Goal: Task Accomplishment & Management: Manage account settings

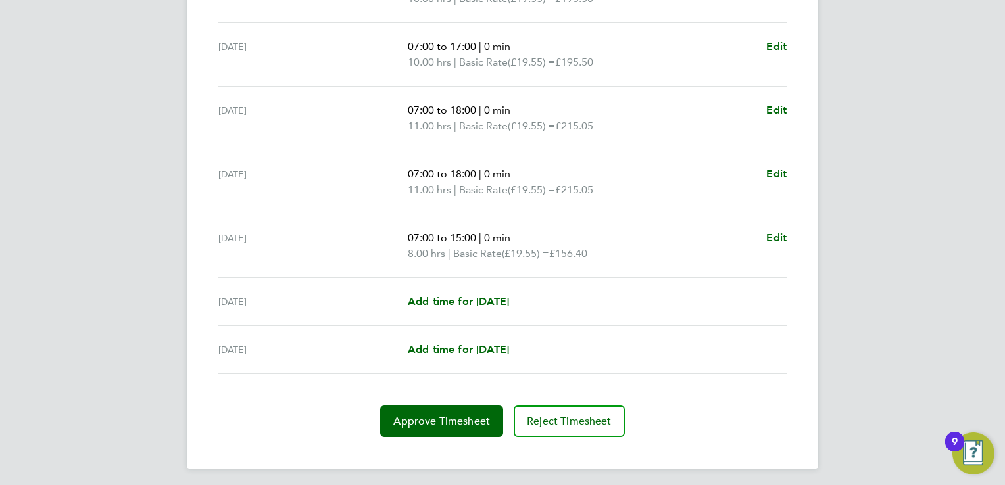
scroll to position [463, 0]
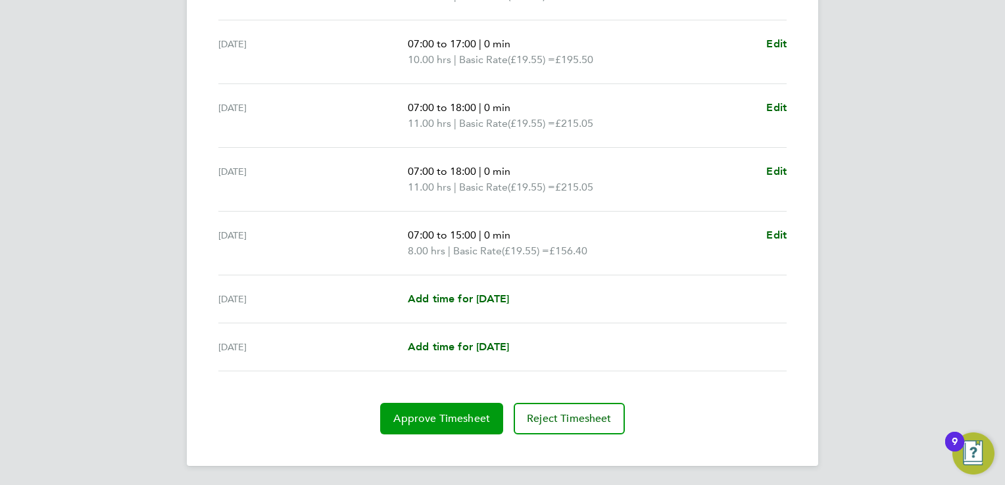
click at [432, 414] on span "Approve Timesheet" at bounding box center [441, 418] width 97 height 13
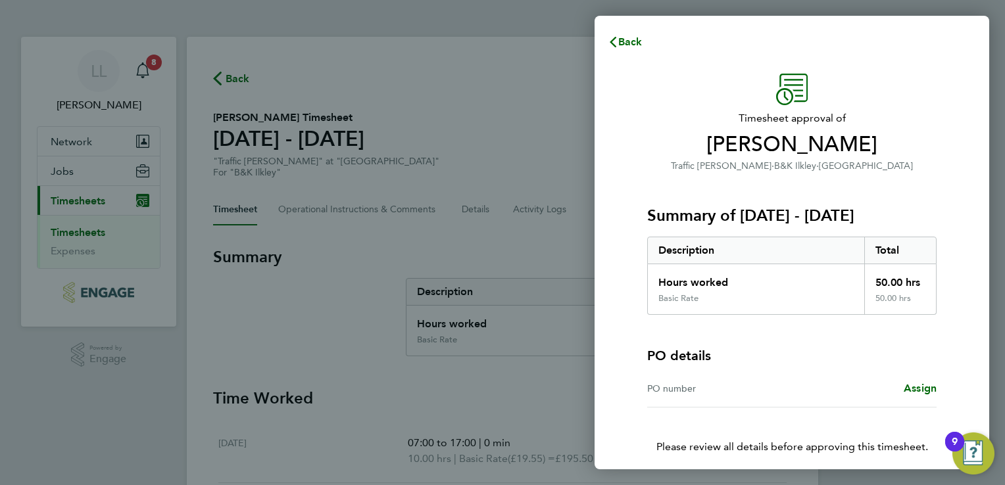
click at [672, 383] on div "PO number" at bounding box center [719, 389] width 145 height 16
click at [821, 381] on div "Assign" at bounding box center [864, 389] width 145 height 16
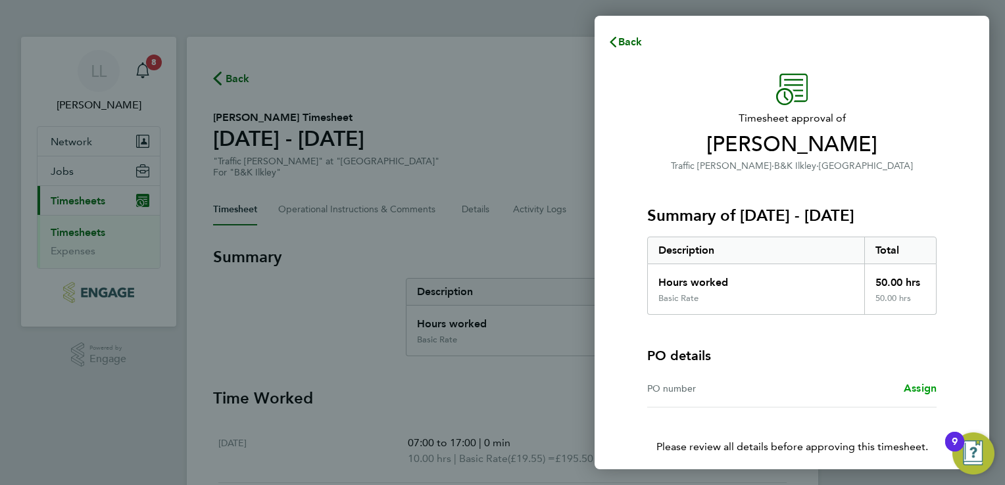
click at [916, 387] on span "Assign" at bounding box center [920, 388] width 33 height 12
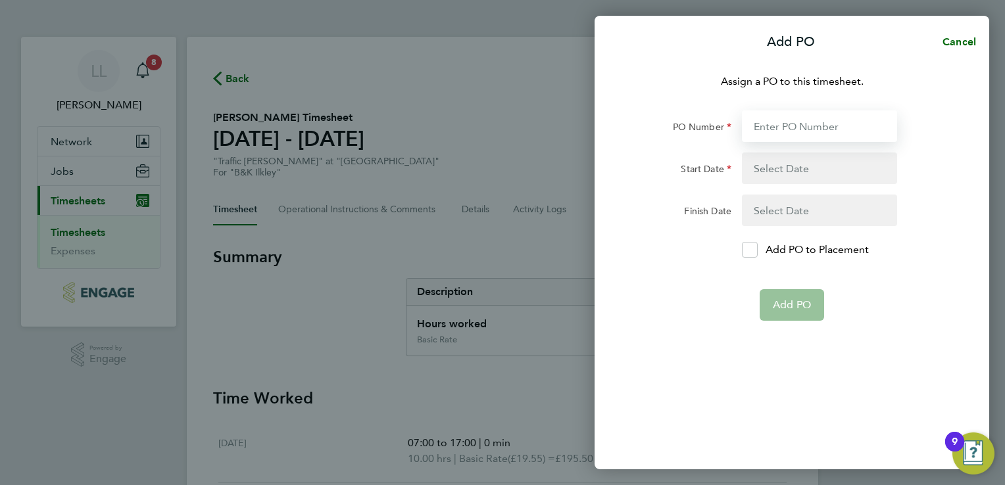
click at [790, 114] on input "PO Number" at bounding box center [819, 127] width 155 height 32
type input "64121"
click at [787, 170] on button "button" at bounding box center [819, 169] width 155 height 32
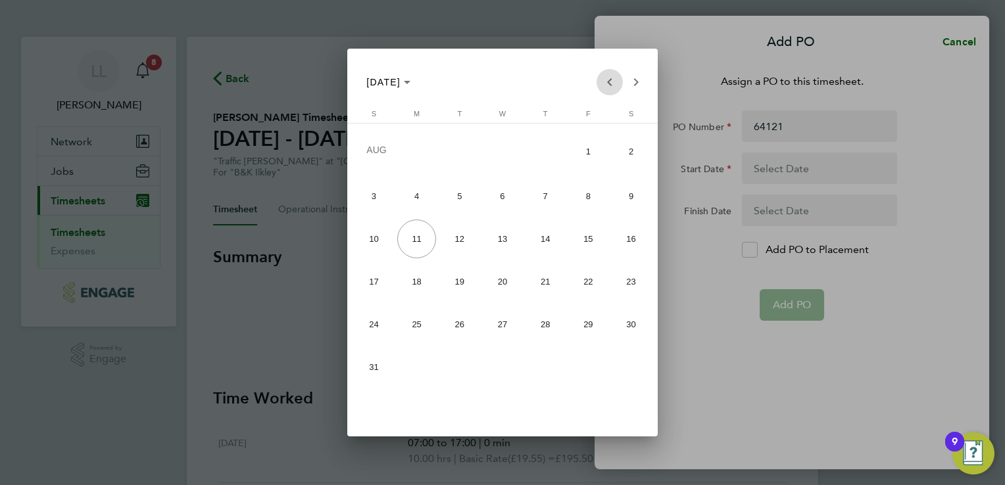
click at [611, 81] on span "Previous month" at bounding box center [610, 82] width 26 height 26
click at [414, 282] on span "14" at bounding box center [416, 278] width 39 height 39
type input "14 Jul 25"
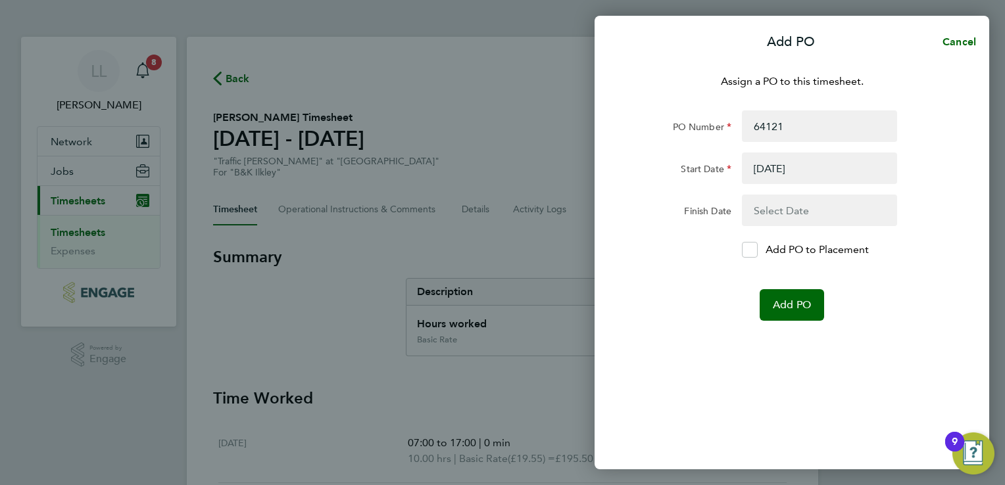
click at [842, 210] on button "button" at bounding box center [819, 211] width 155 height 32
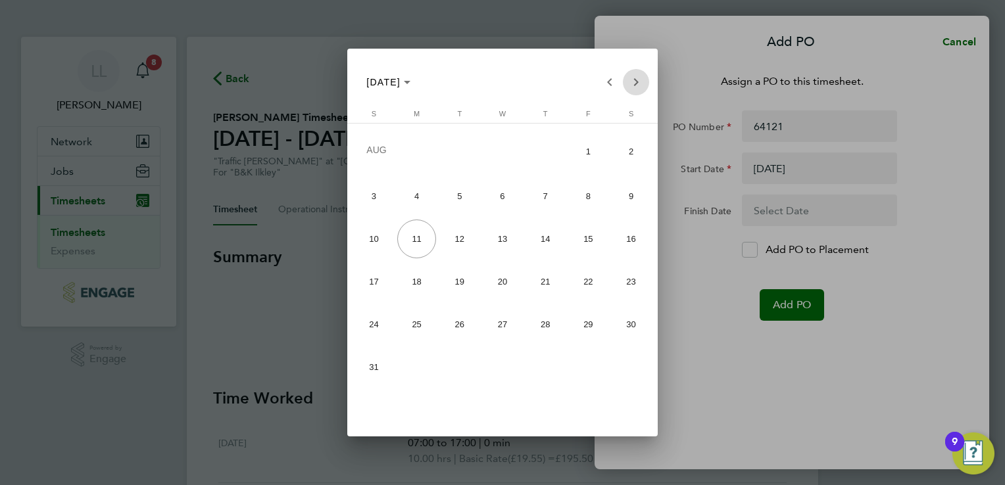
click at [635, 76] on span "Next month" at bounding box center [636, 82] width 26 height 26
click at [505, 360] on span "31" at bounding box center [503, 364] width 39 height 39
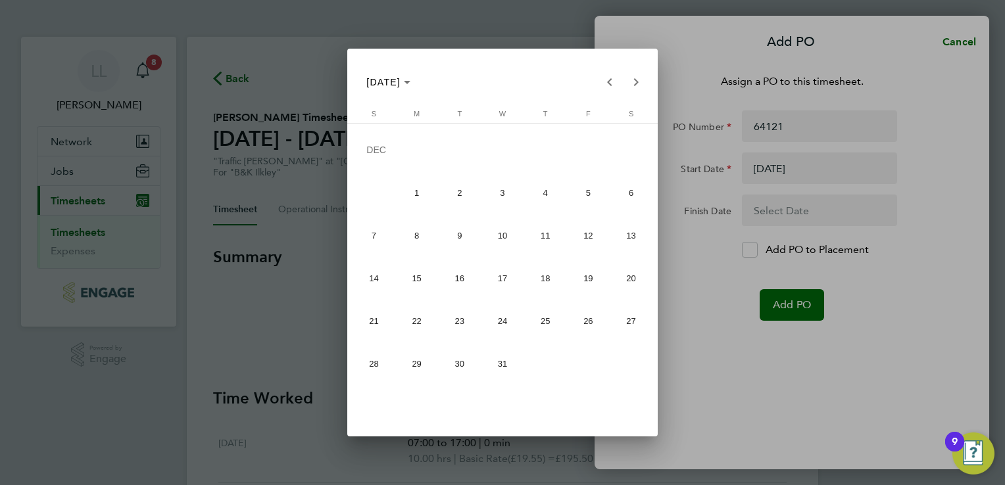
type input "31 Dec 25"
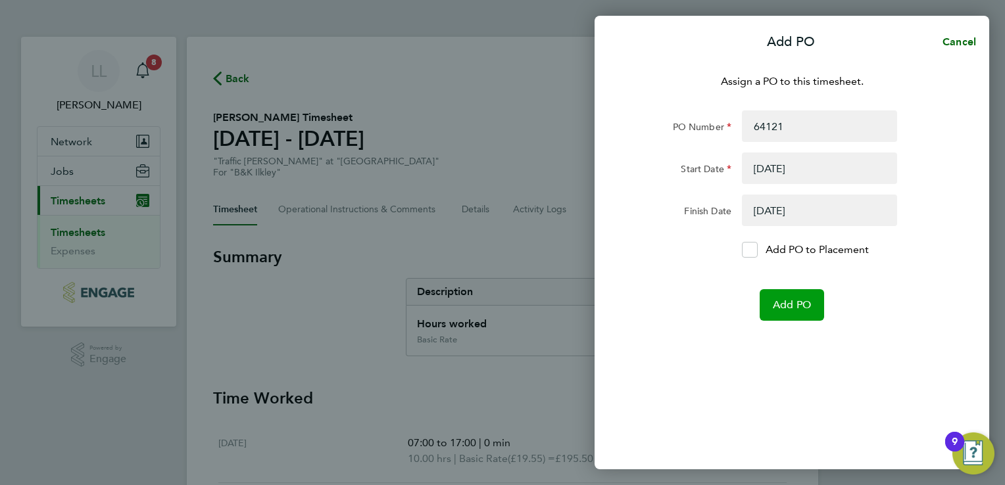
click at [784, 308] on span "Add PO" at bounding box center [792, 305] width 38 height 13
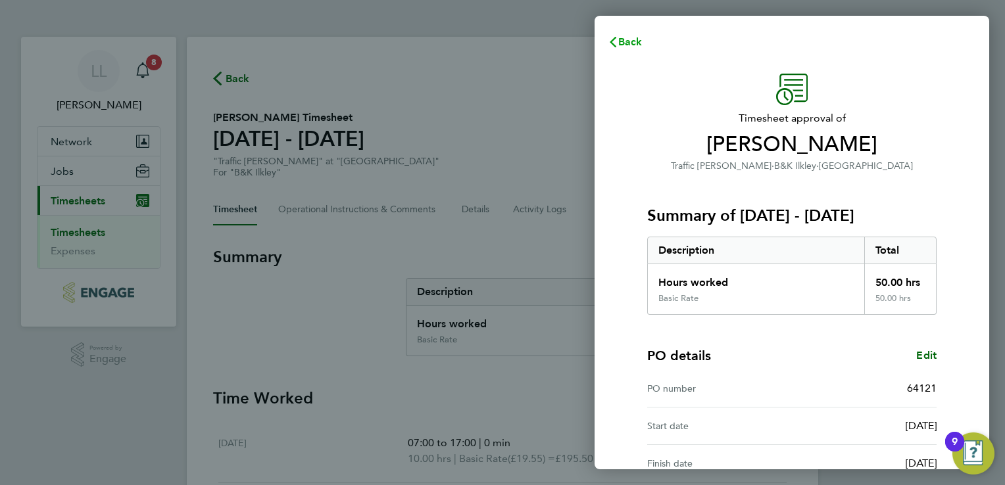
click at [621, 39] on span "Back" at bounding box center [630, 42] width 24 height 12
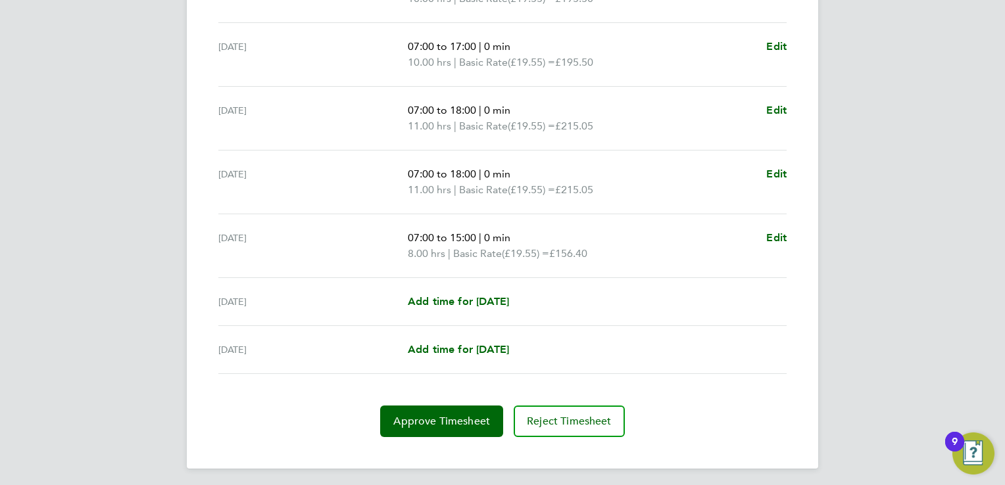
scroll to position [463, 0]
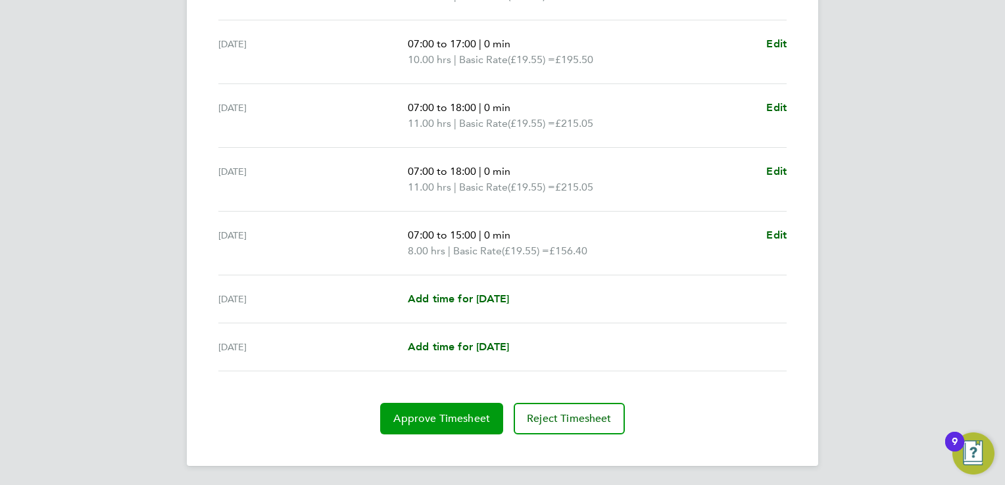
click at [420, 428] on button "Approve Timesheet" at bounding box center [441, 419] width 123 height 32
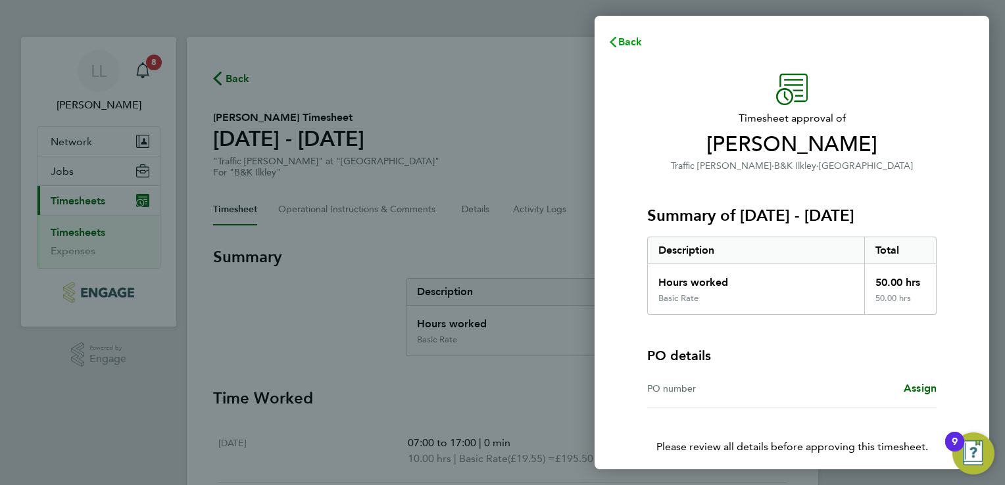
click at [626, 43] on span "Back" at bounding box center [630, 42] width 24 height 12
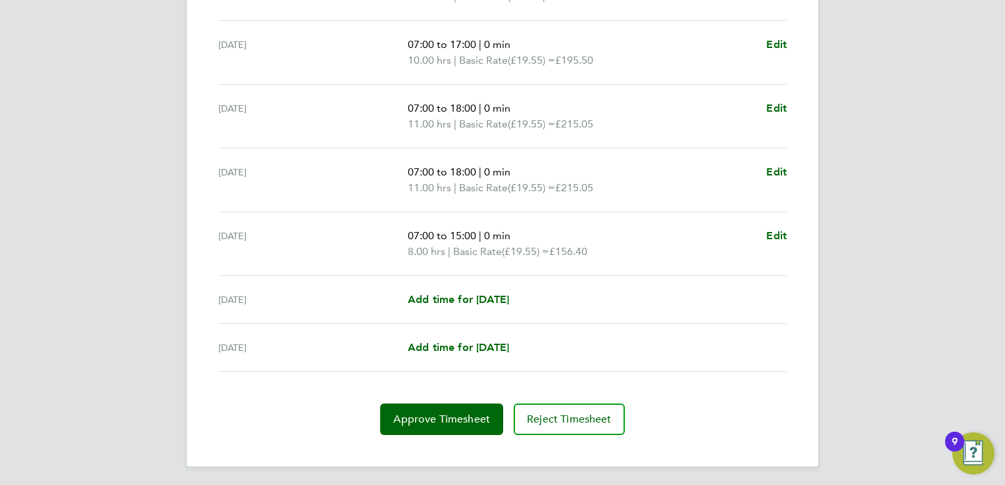
scroll to position [463, 0]
click at [426, 416] on span "Approve Timesheet" at bounding box center [441, 418] width 97 height 13
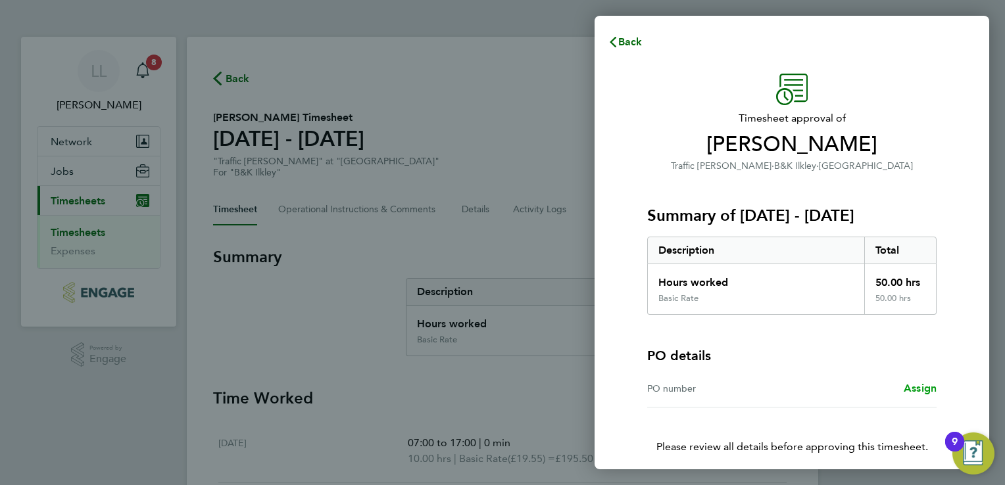
click at [925, 390] on span "Assign" at bounding box center [920, 388] width 33 height 12
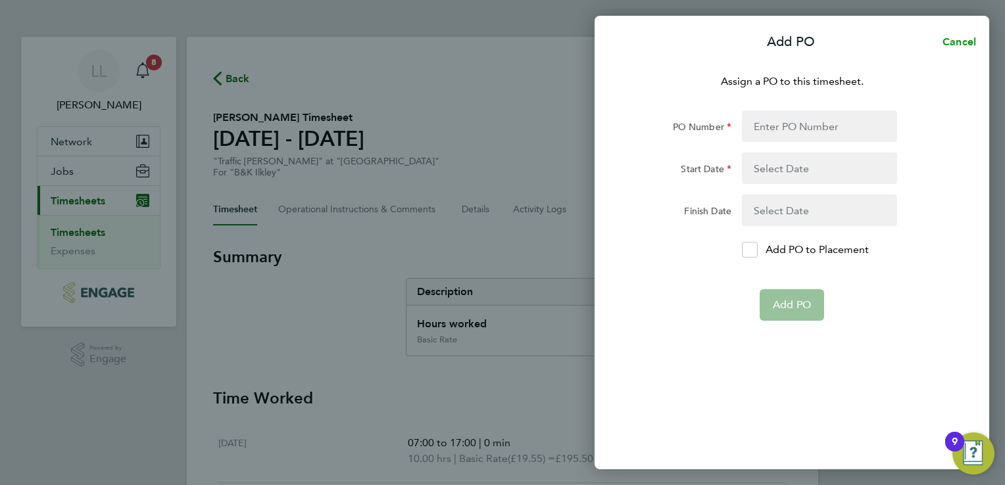
click at [970, 41] on span "Cancel" at bounding box center [957, 42] width 37 height 12
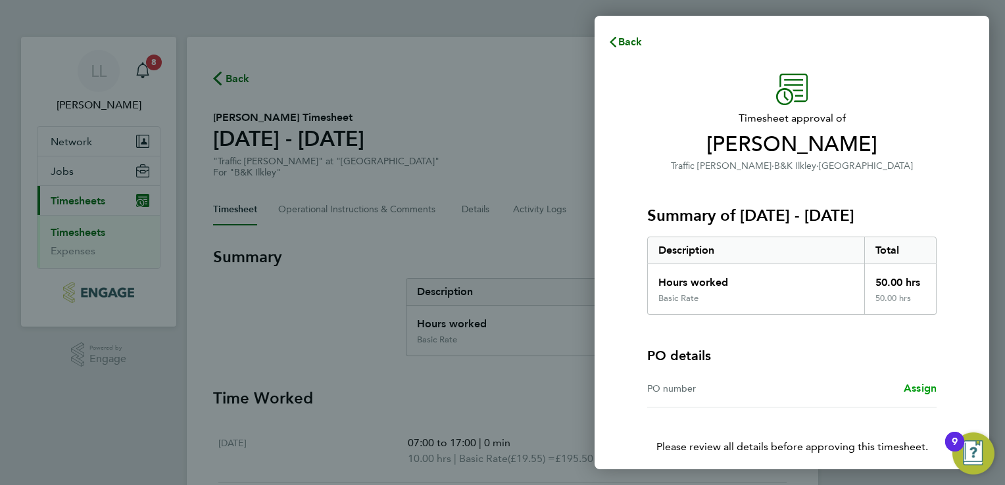
click at [926, 388] on span "Assign" at bounding box center [920, 388] width 33 height 12
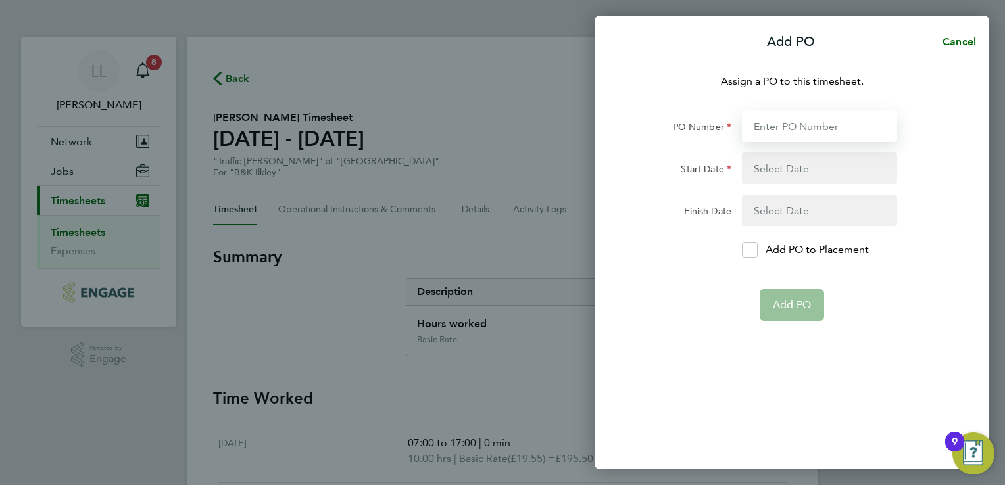
click at [818, 128] on input "PO Number" at bounding box center [819, 127] width 155 height 32
type input "64121"
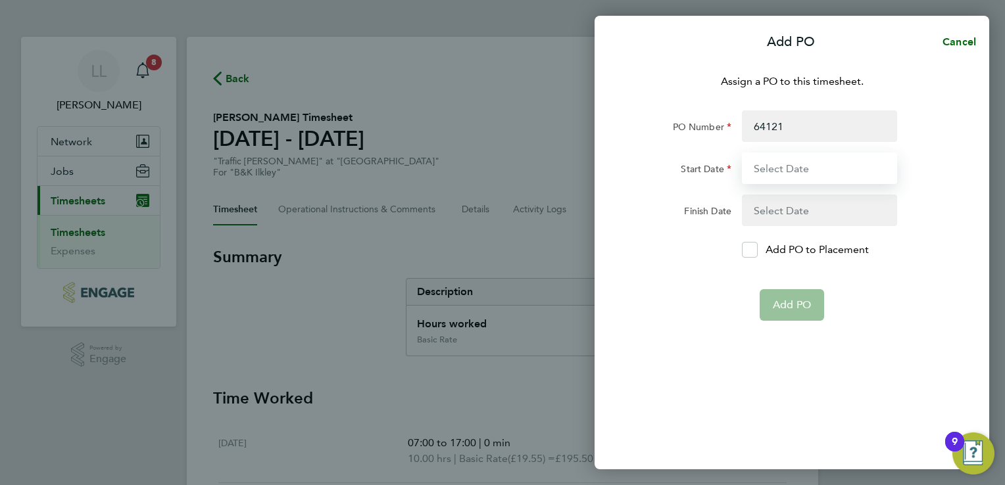
type input "14 Jul 25"
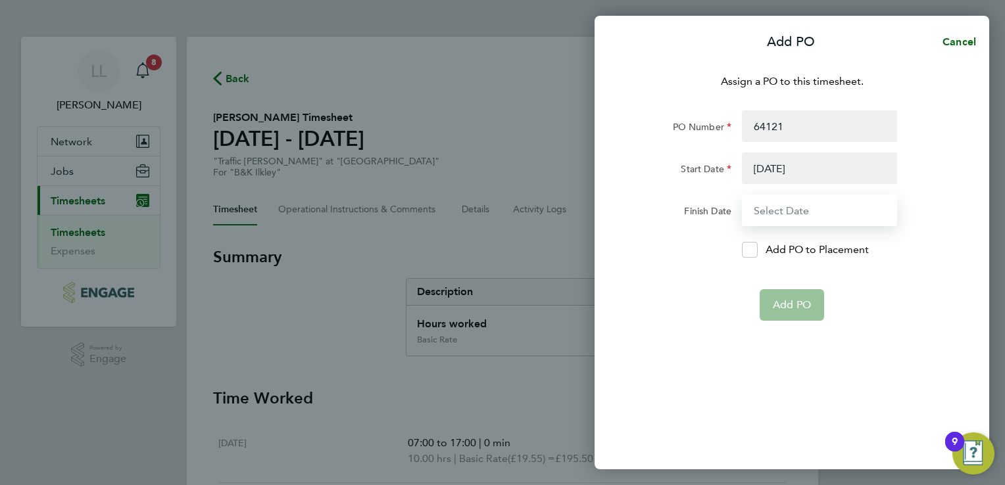
type input "31 Dec 25"
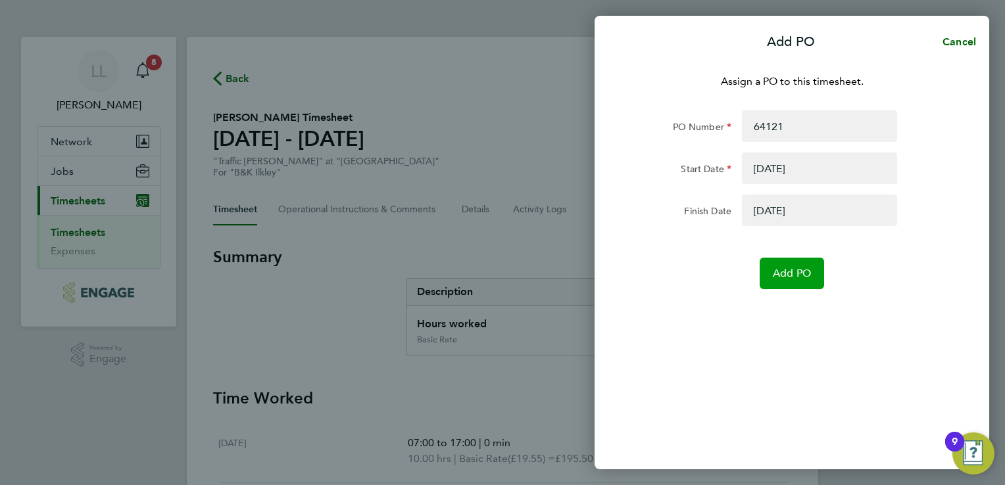
click at [779, 269] on span "Add PO" at bounding box center [792, 273] width 38 height 13
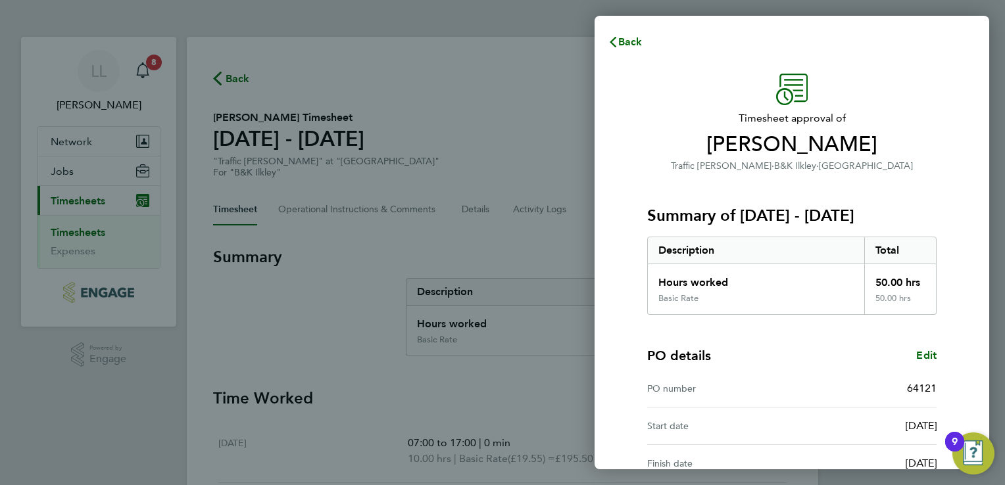
click at [765, 456] on div "Finish date" at bounding box center [719, 464] width 145 height 16
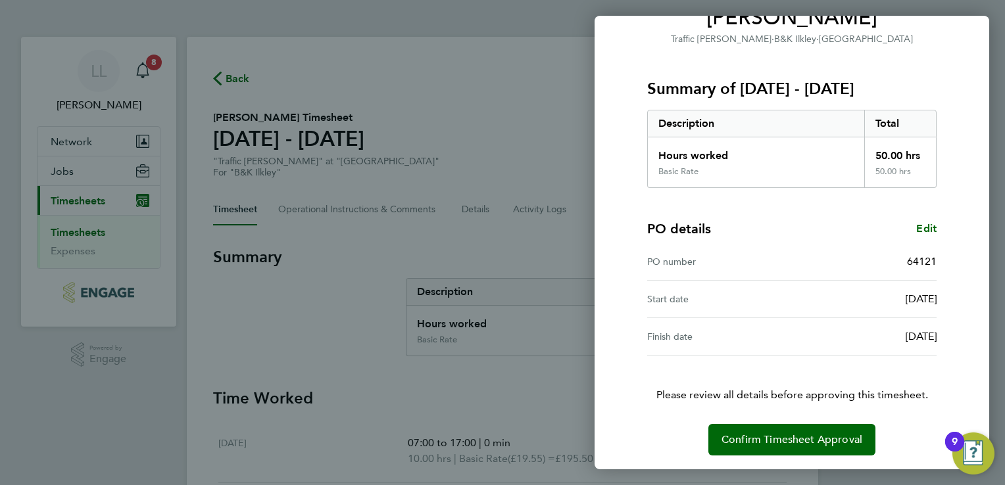
scroll to position [128, 0]
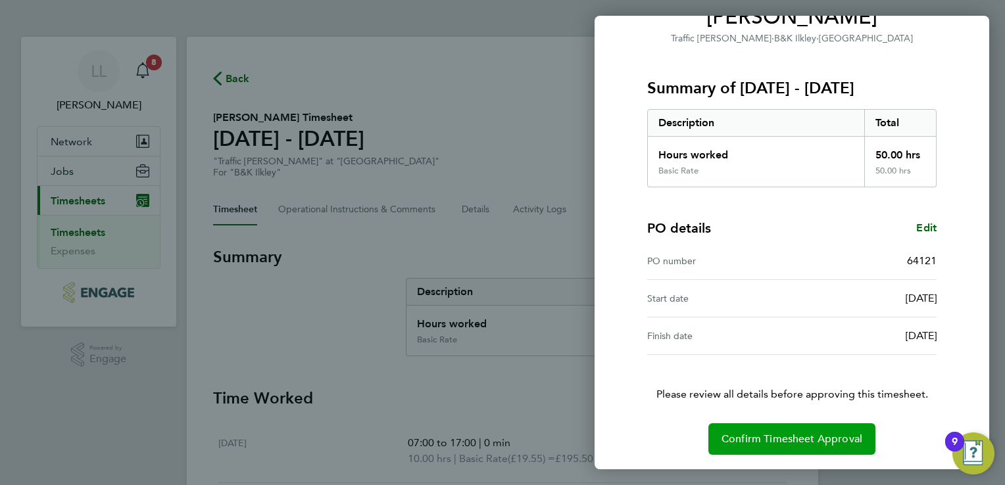
click at [778, 435] on span "Confirm Timesheet Approval" at bounding box center [792, 439] width 141 height 13
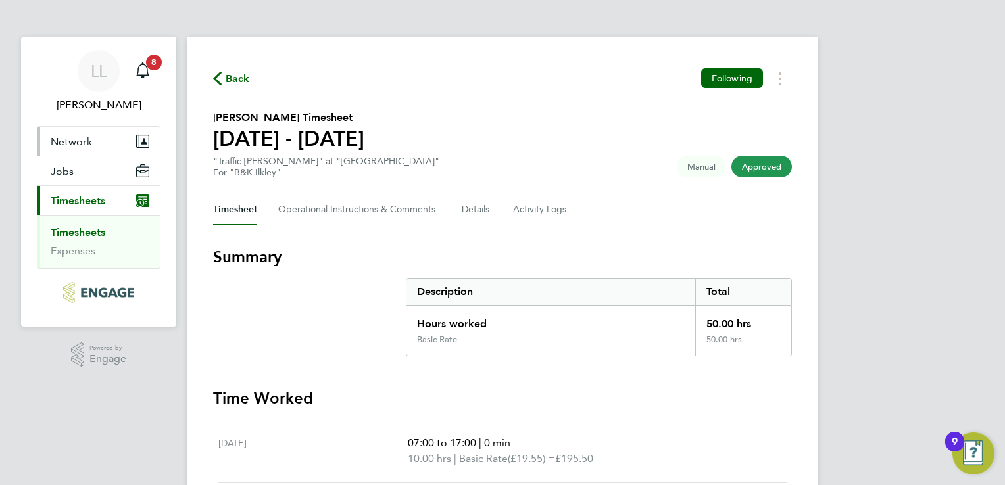
click at [86, 145] on span "Network" at bounding box center [71, 142] width 41 height 12
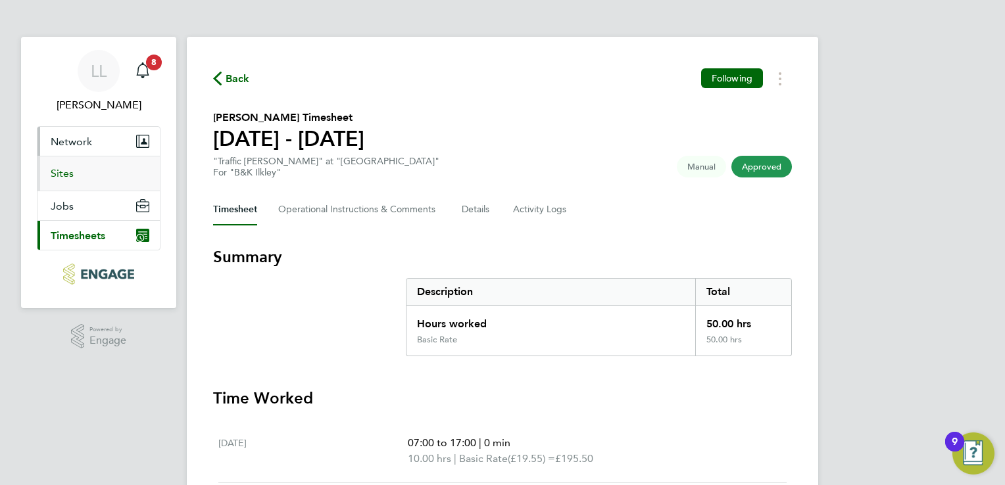
click at [62, 178] on link "Sites" at bounding box center [62, 173] width 23 height 12
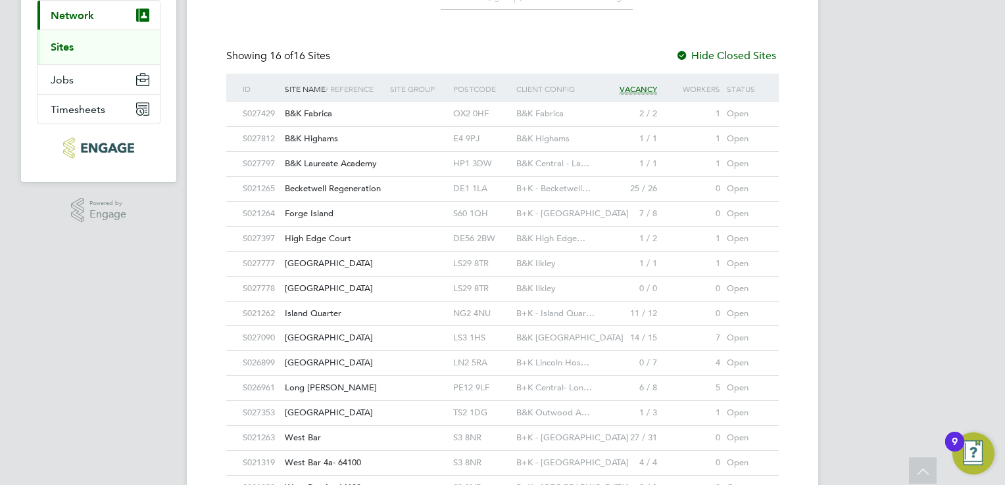
click at [280, 259] on div "S027777" at bounding box center [260, 264] width 42 height 24
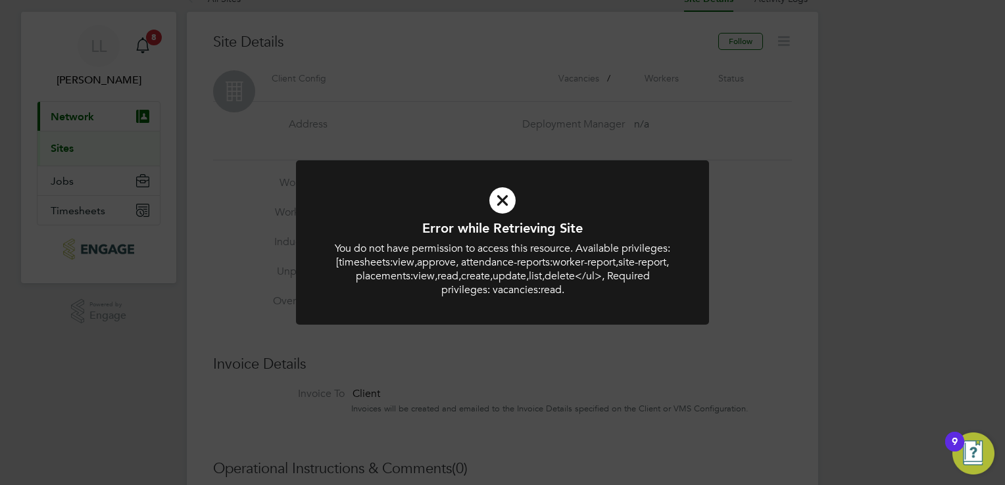
scroll to position [26, 0]
click at [506, 199] on icon at bounding box center [503, 200] width 342 height 51
